Goal: Task Accomplishment & Management: Manage account settings

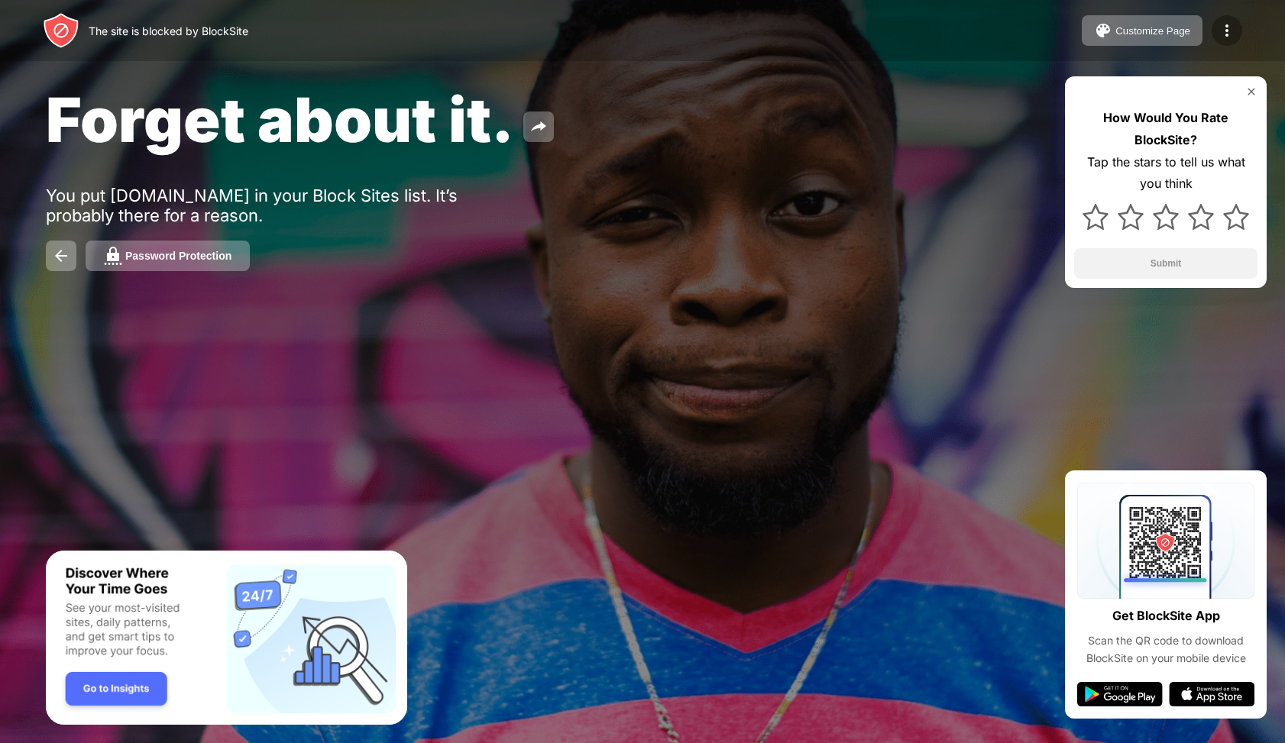
click at [1231, 30] on img at bounding box center [1227, 30] width 18 height 18
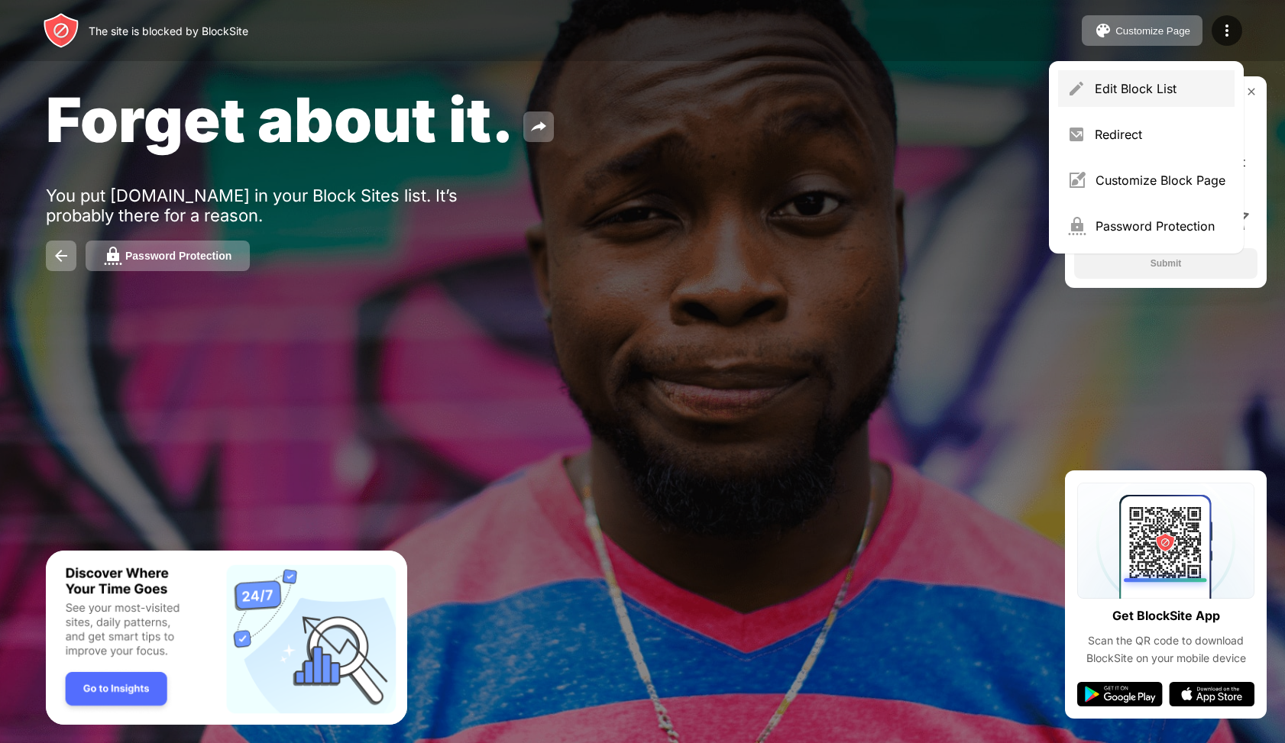
click at [1152, 91] on div "Edit Block List" at bounding box center [1160, 88] width 131 height 15
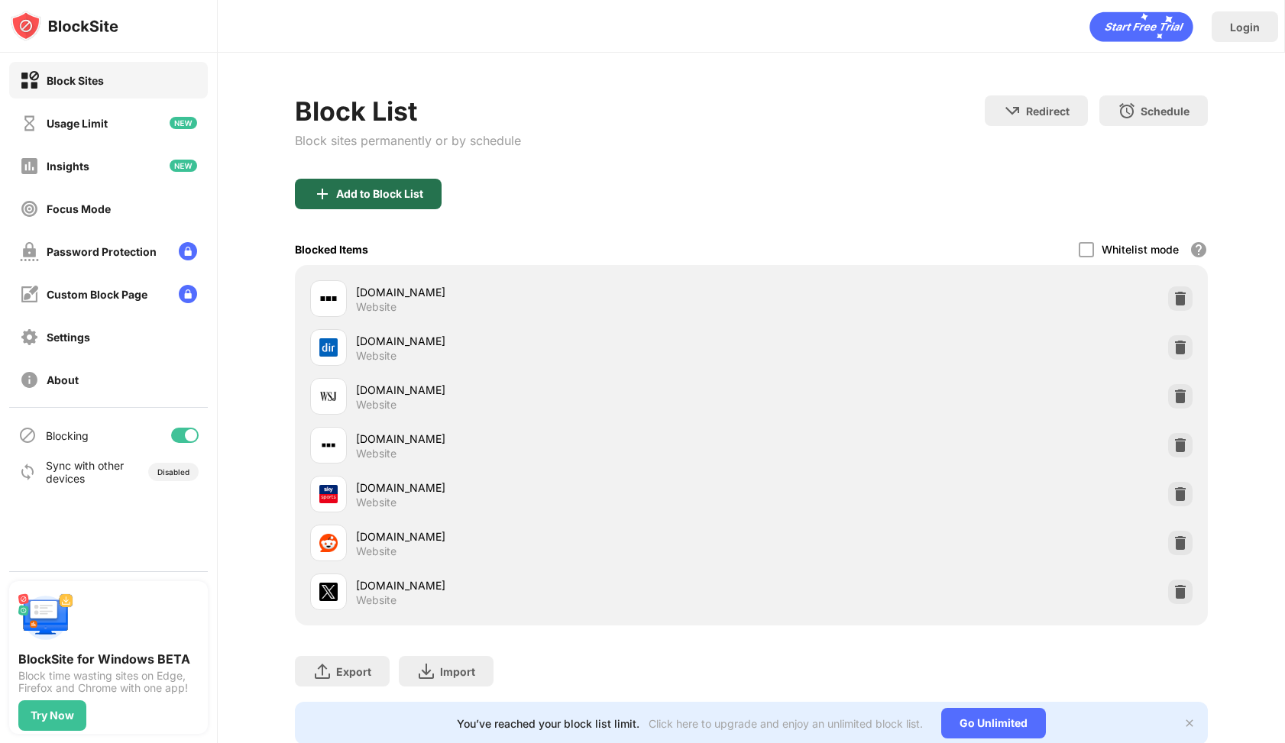
click at [432, 201] on div "Add to Block List" at bounding box center [368, 194] width 147 height 31
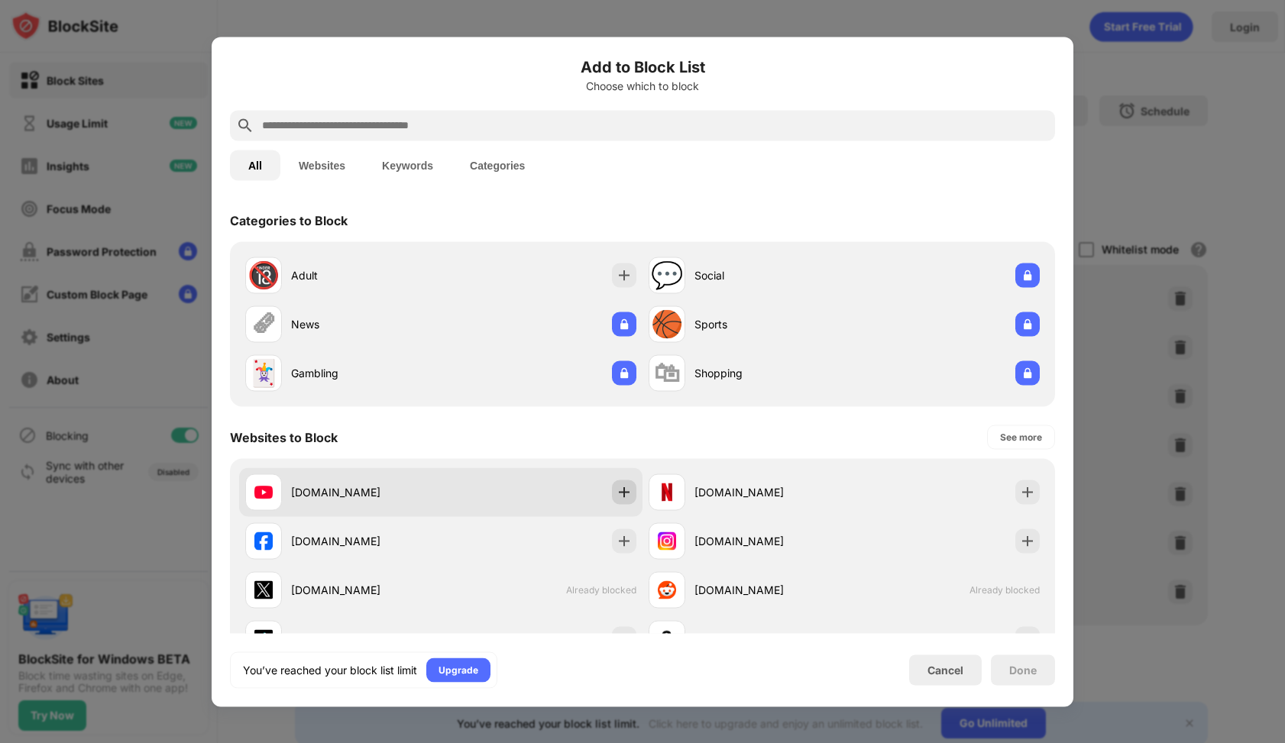
click at [630, 494] on img at bounding box center [624, 491] width 15 height 15
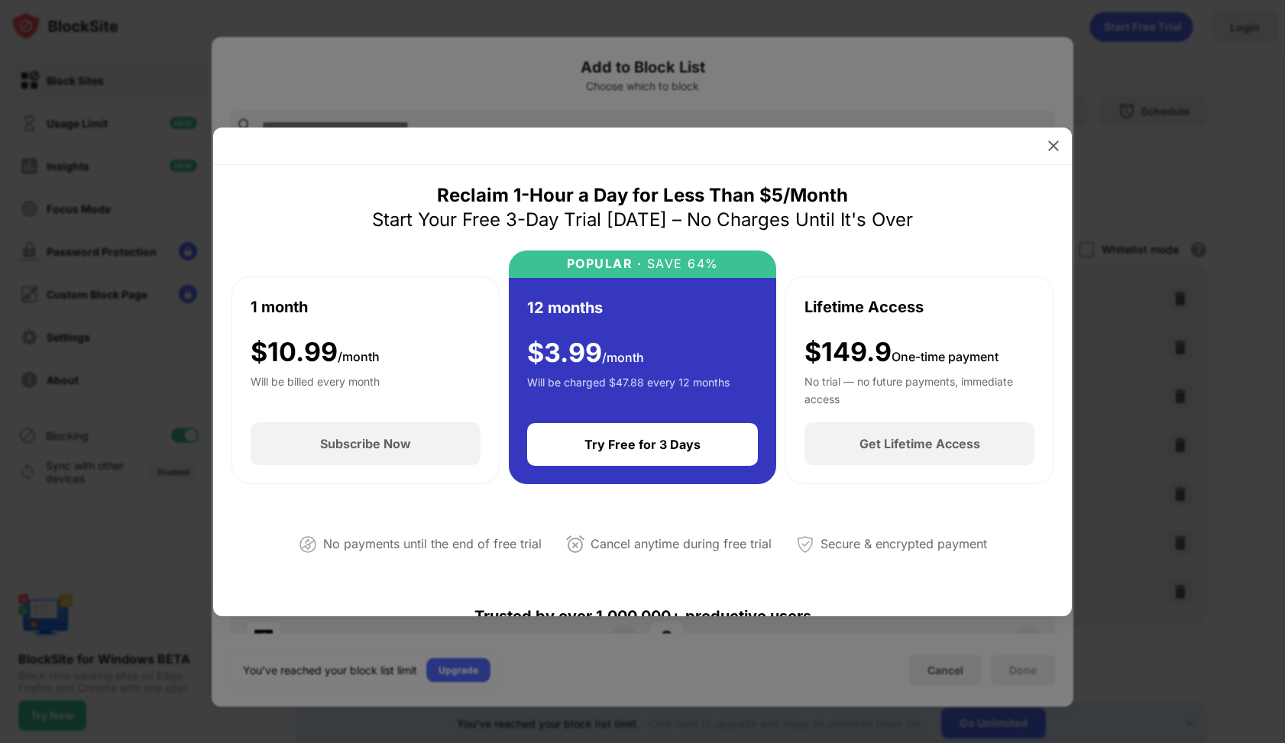
click at [1184, 88] on div at bounding box center [642, 371] width 1285 height 743
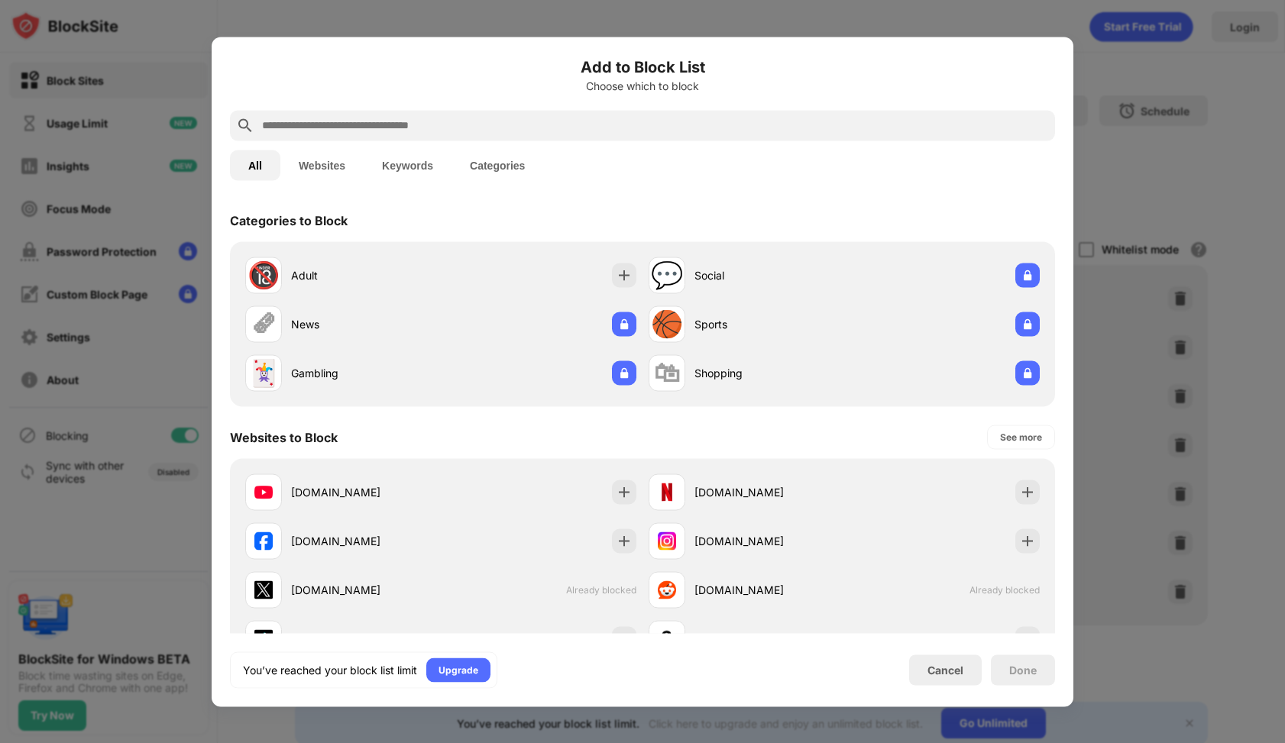
click at [1227, 32] on div at bounding box center [642, 371] width 1285 height 743
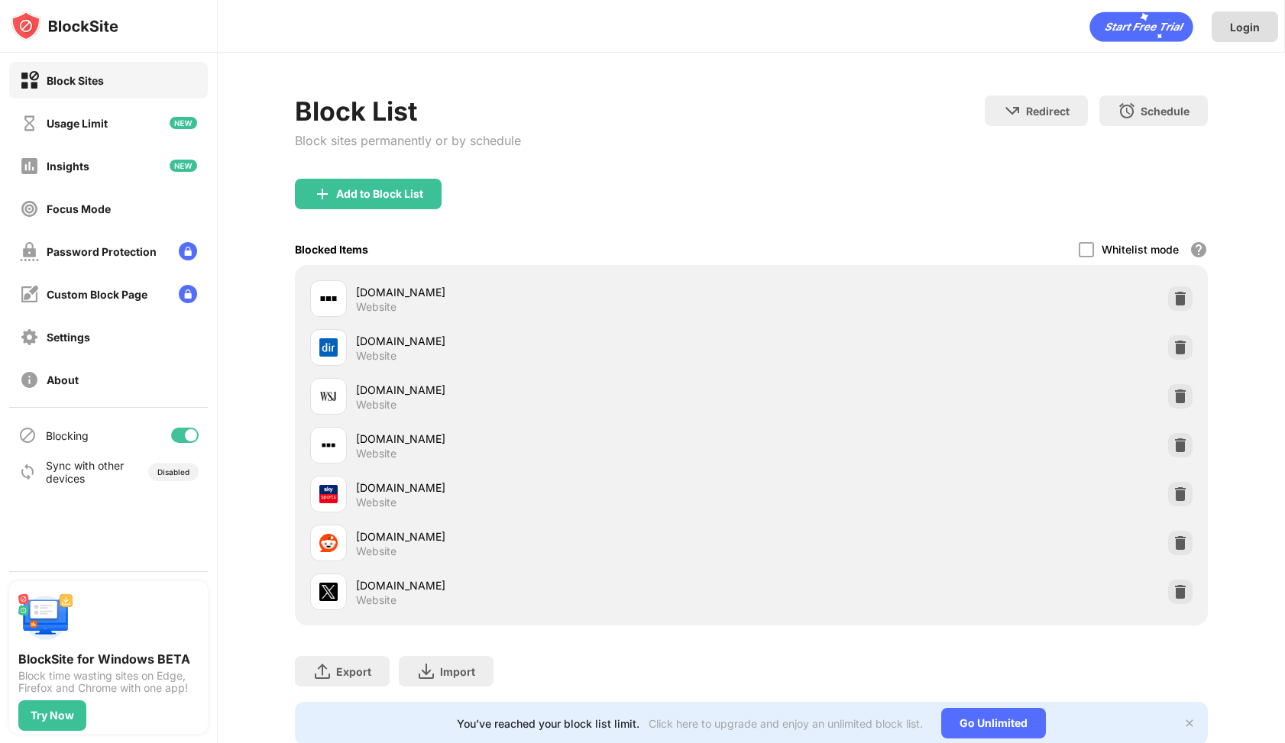
click at [1225, 34] on div "Login" at bounding box center [1245, 26] width 66 height 31
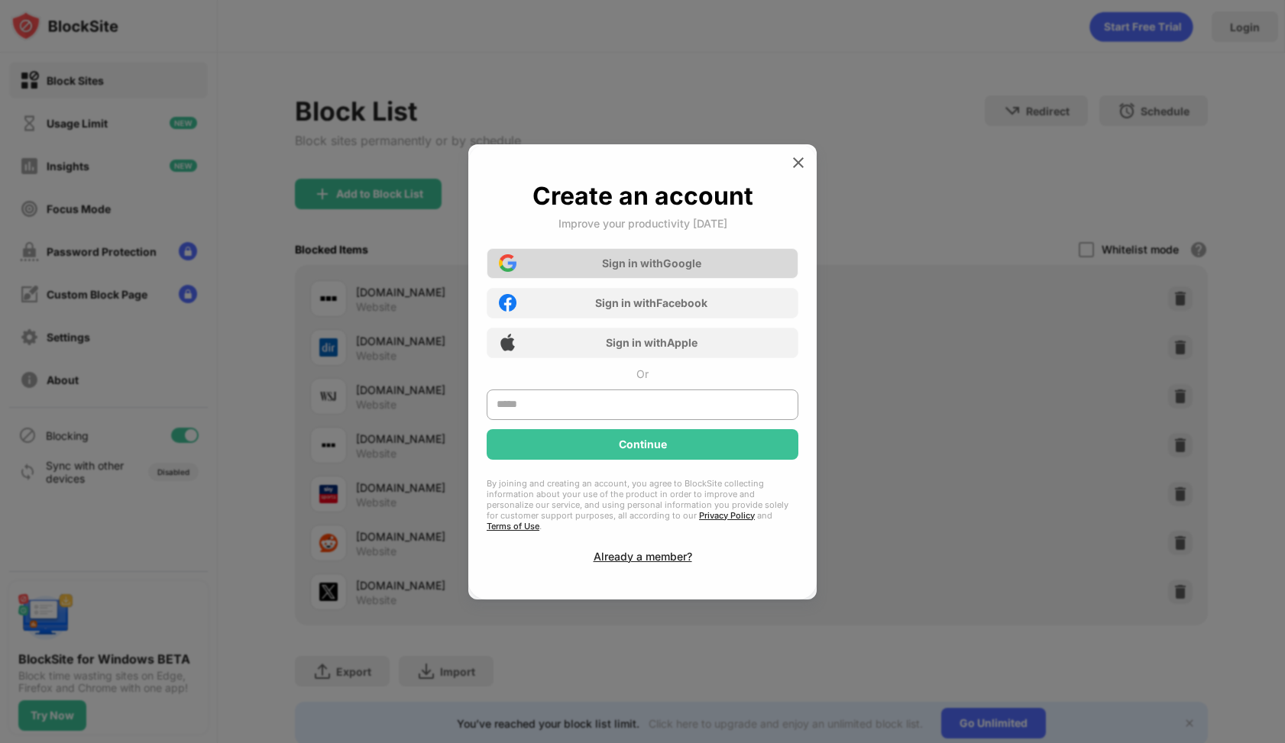
click at [620, 270] on div "Sign in with Google" at bounding box center [651, 263] width 99 height 13
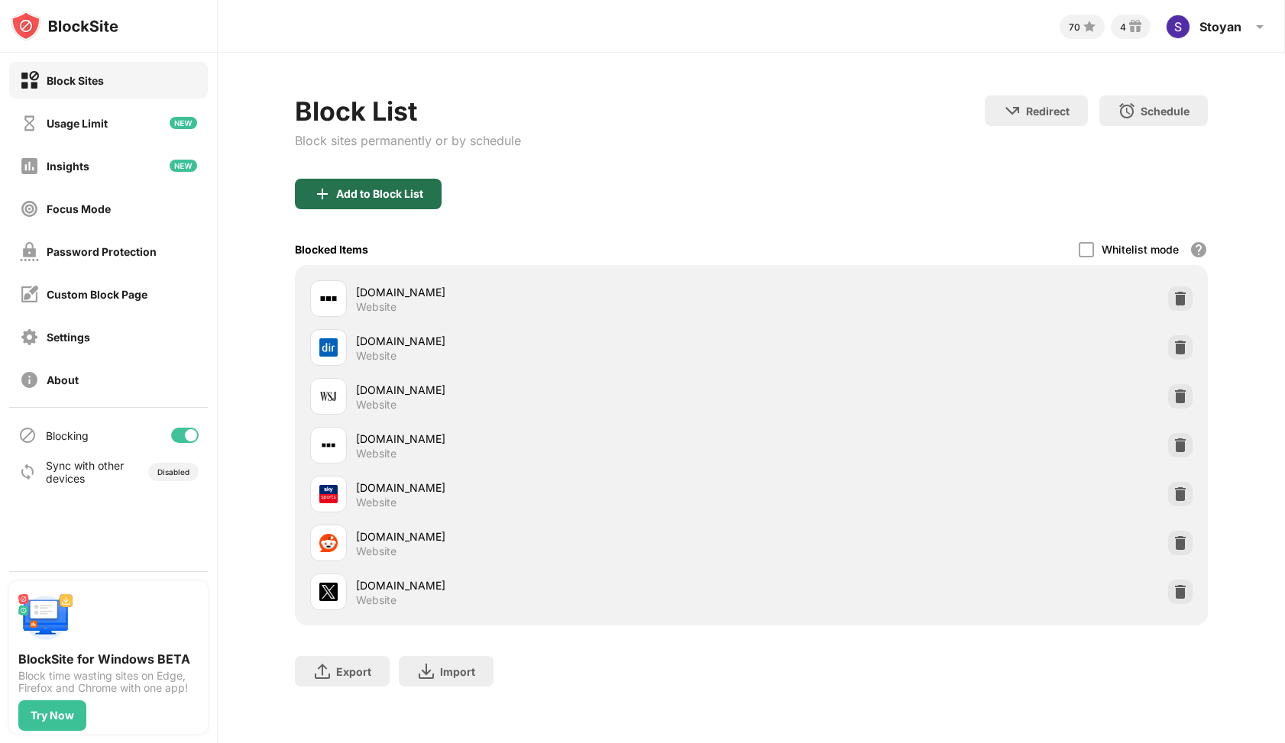
click at [358, 204] on div "Add to Block List" at bounding box center [368, 194] width 147 height 31
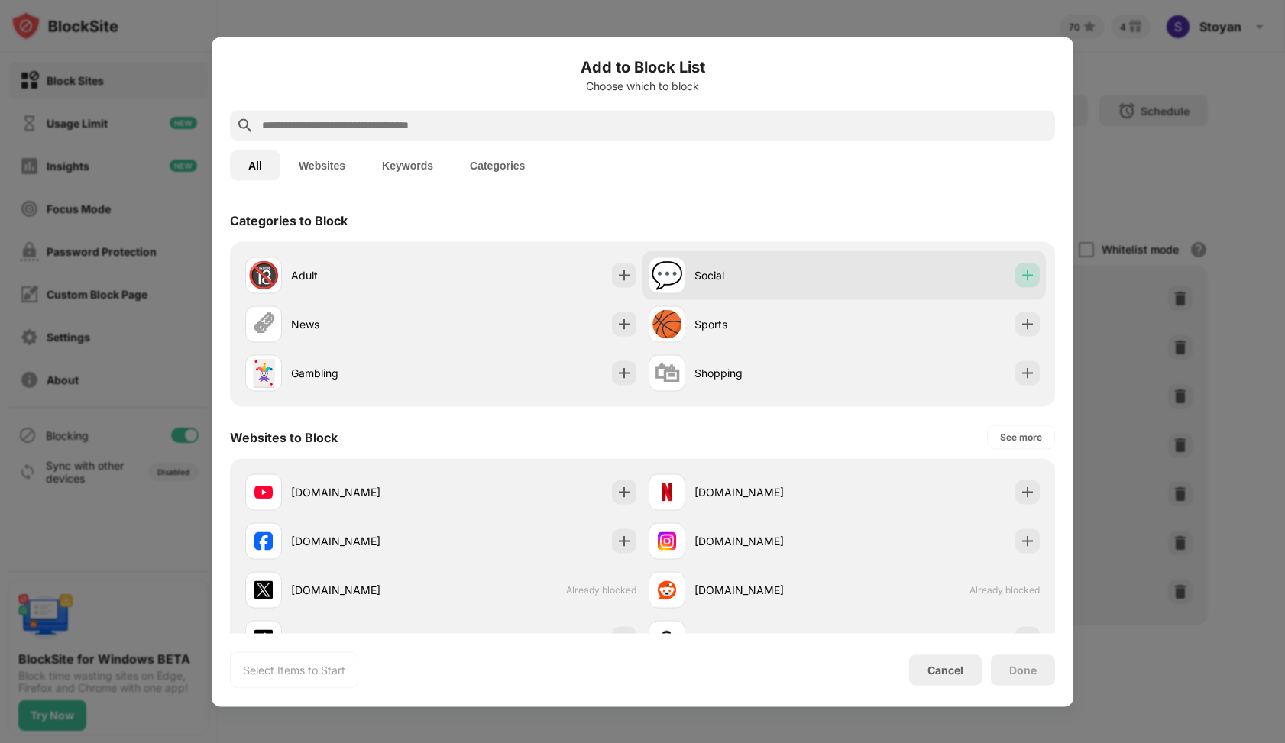
click at [1016, 270] on div at bounding box center [1028, 275] width 24 height 24
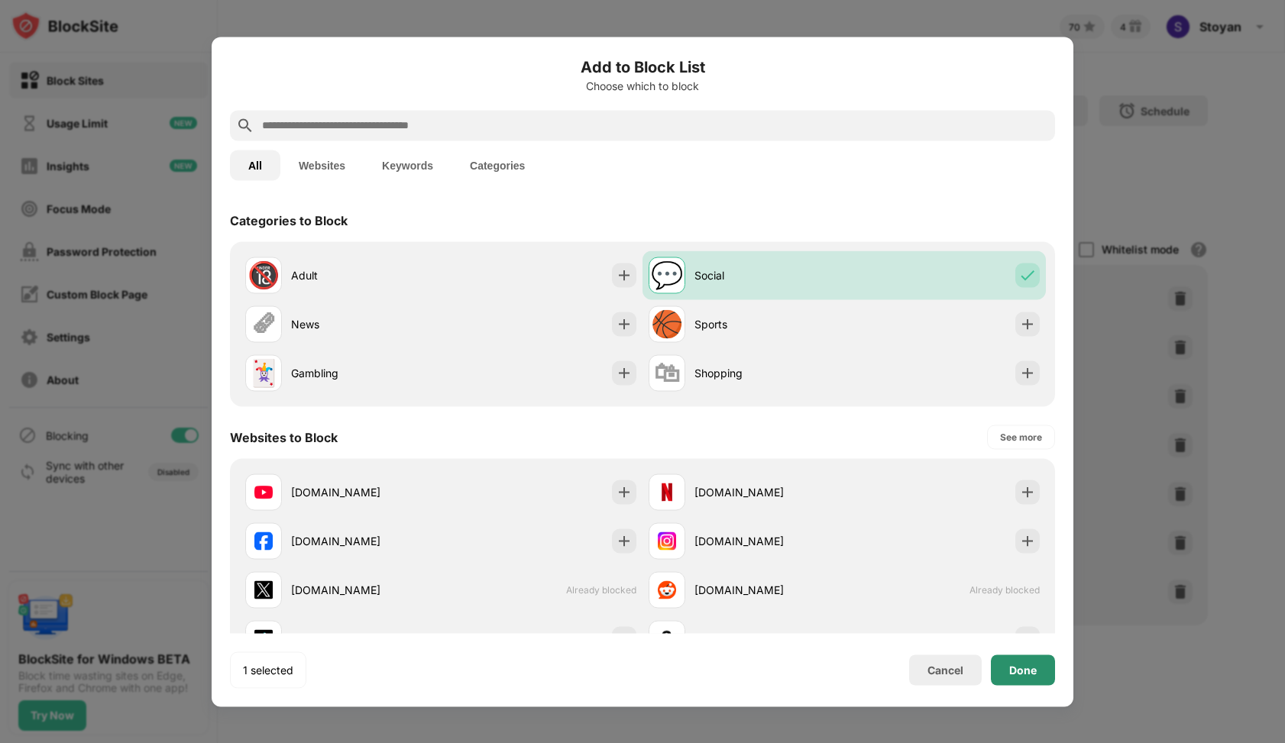
click at [1019, 682] on div "Done" at bounding box center [1023, 670] width 64 height 31
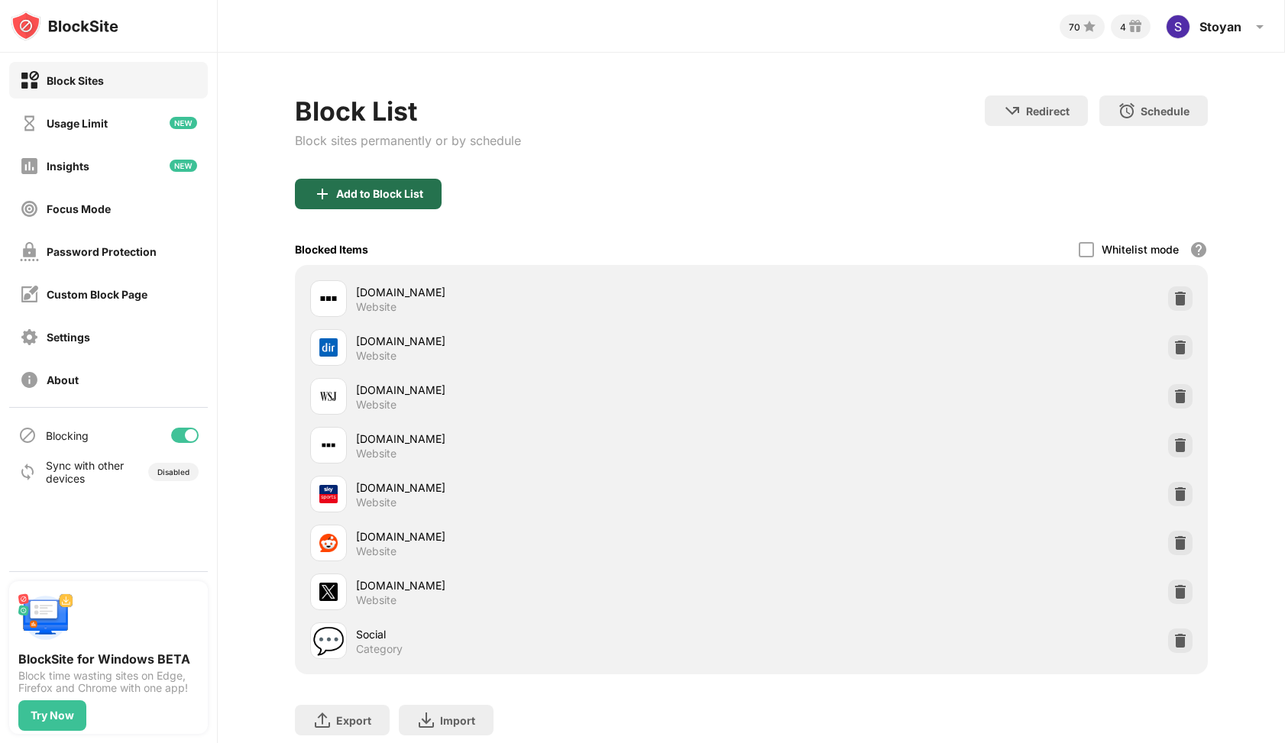
click at [317, 193] on img at bounding box center [322, 194] width 18 height 18
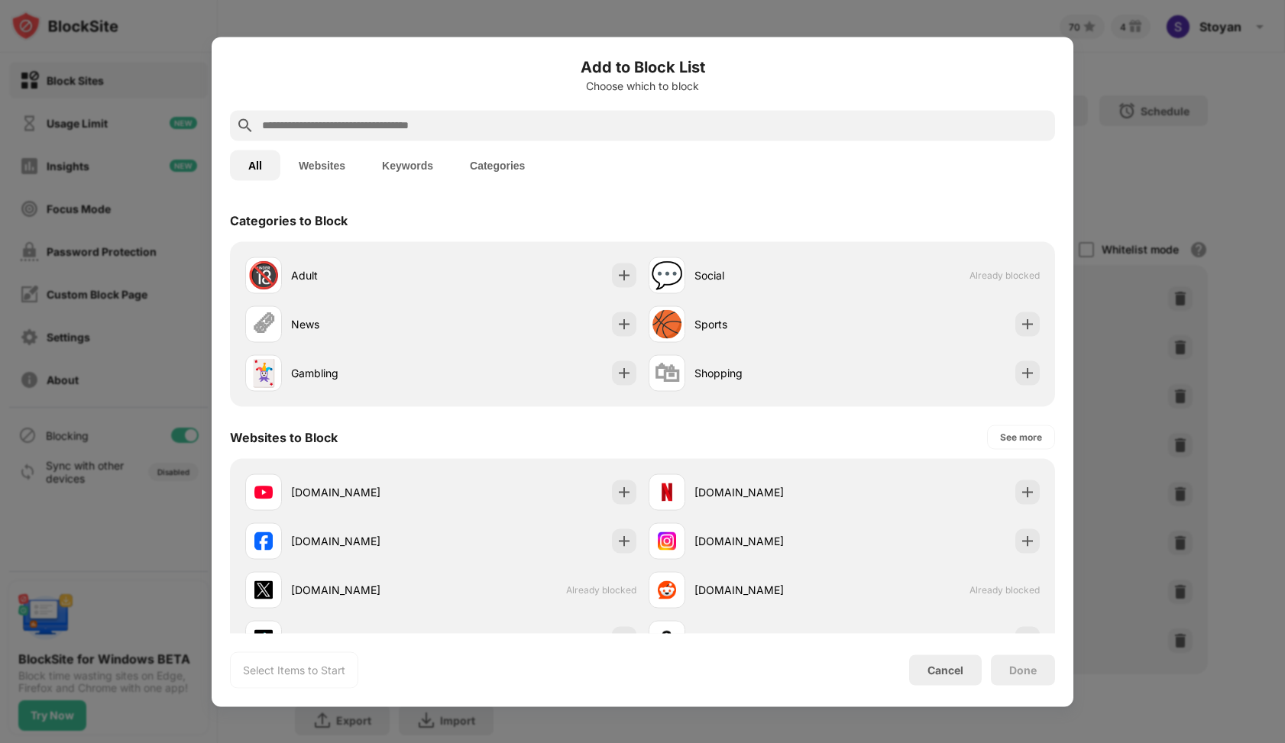
click at [1112, 66] on div at bounding box center [642, 371] width 1285 height 743
